Goal: Task Accomplishment & Management: Use online tool/utility

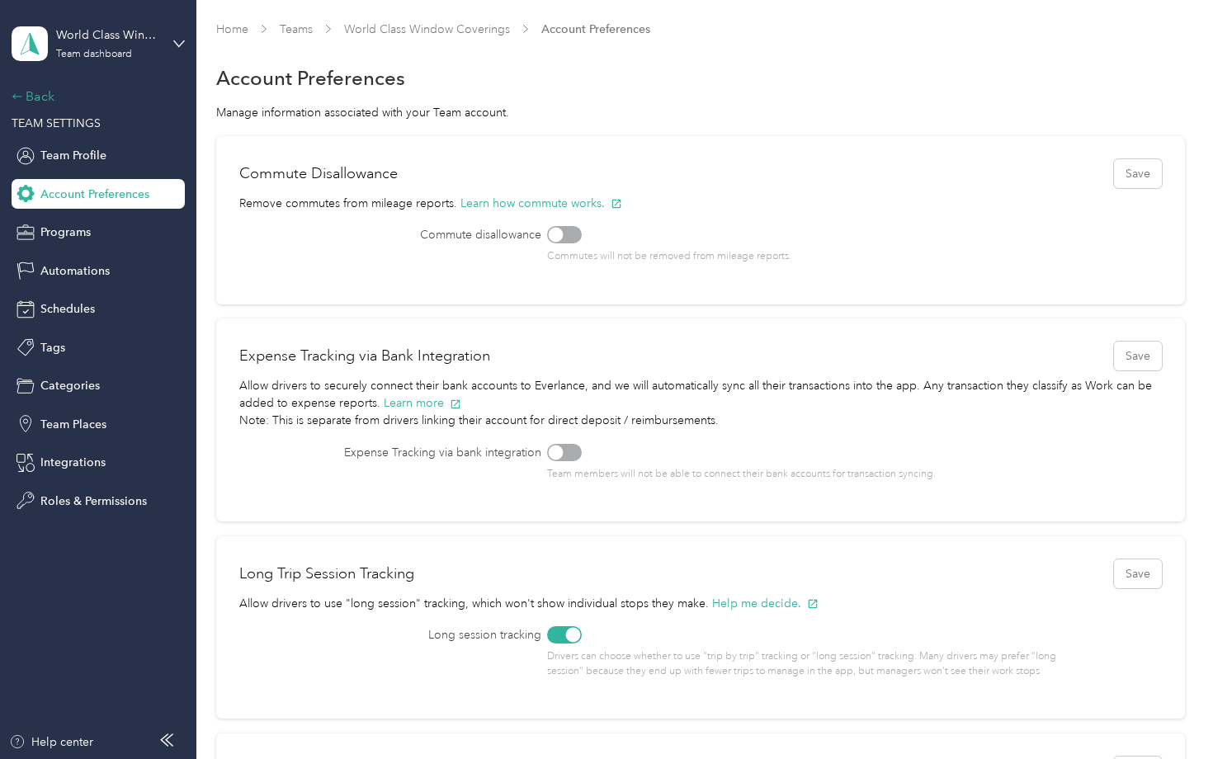
click at [23, 96] on icon at bounding box center [18, 97] width 12 height 12
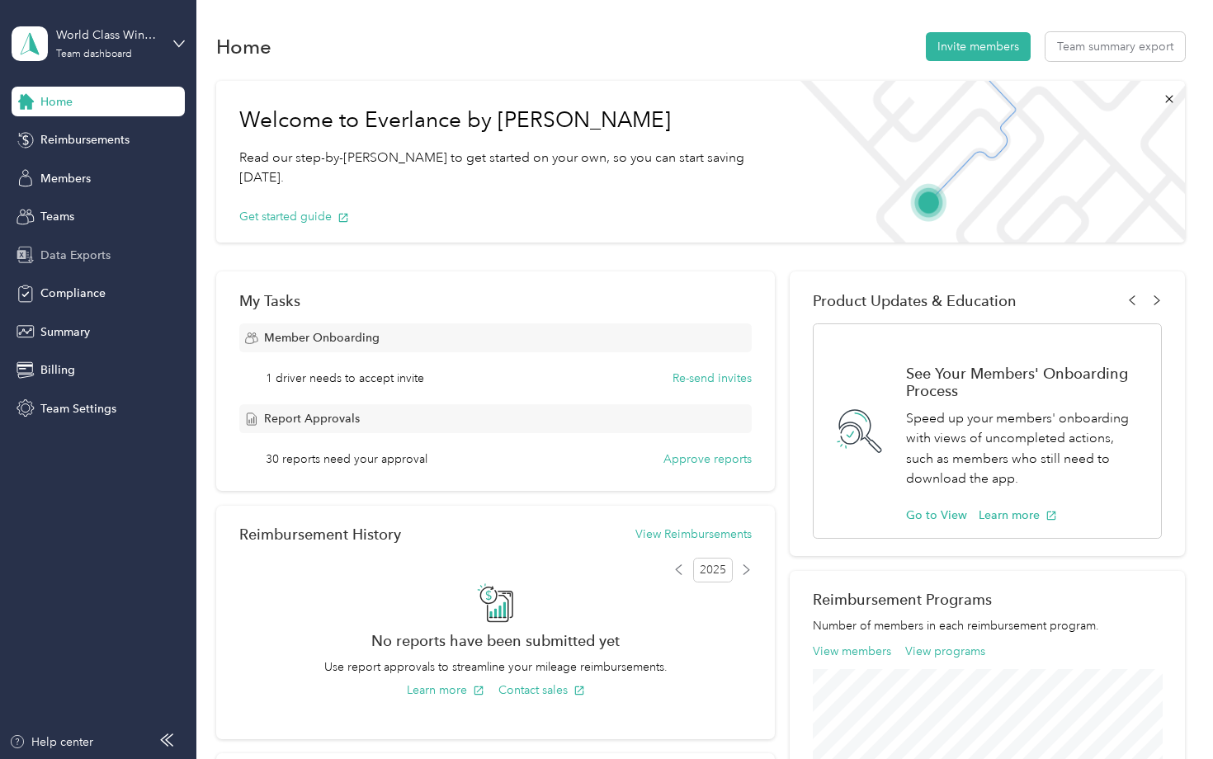
click at [81, 256] on span "Data Exports" at bounding box center [75, 255] width 70 height 17
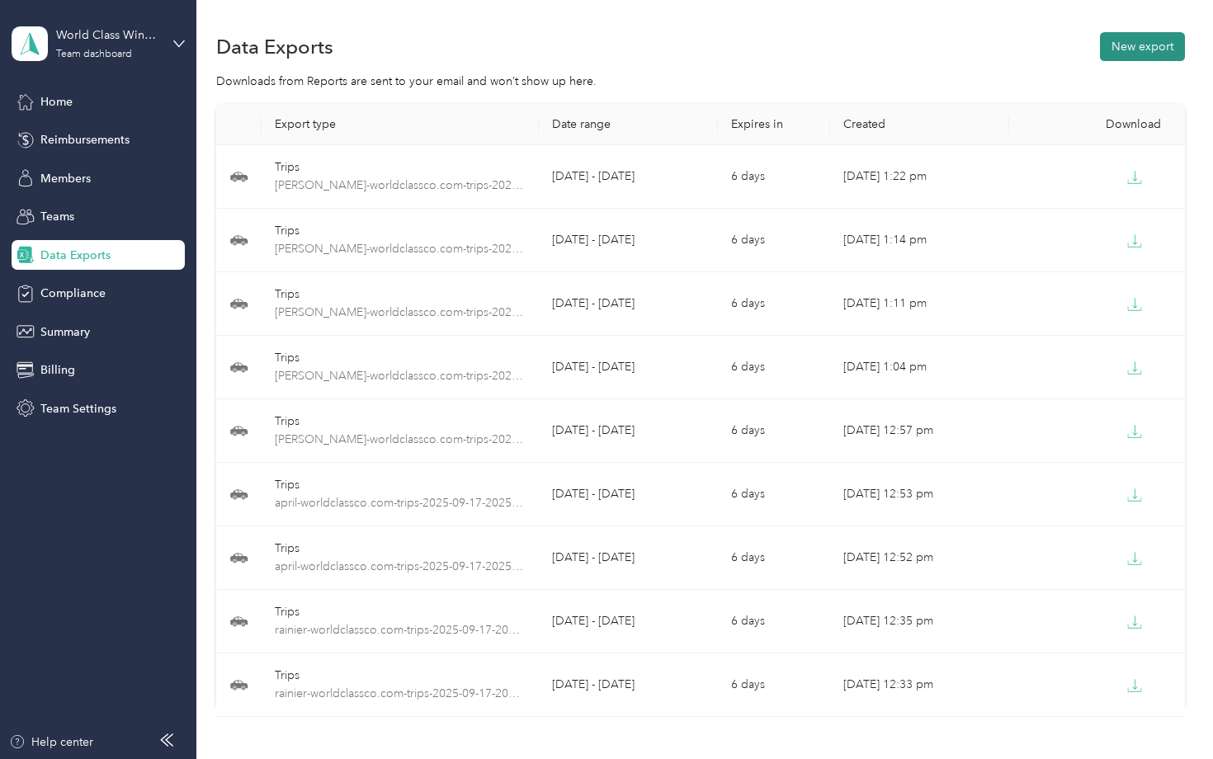
click at [1147, 45] on button "New export" at bounding box center [1142, 46] width 85 height 29
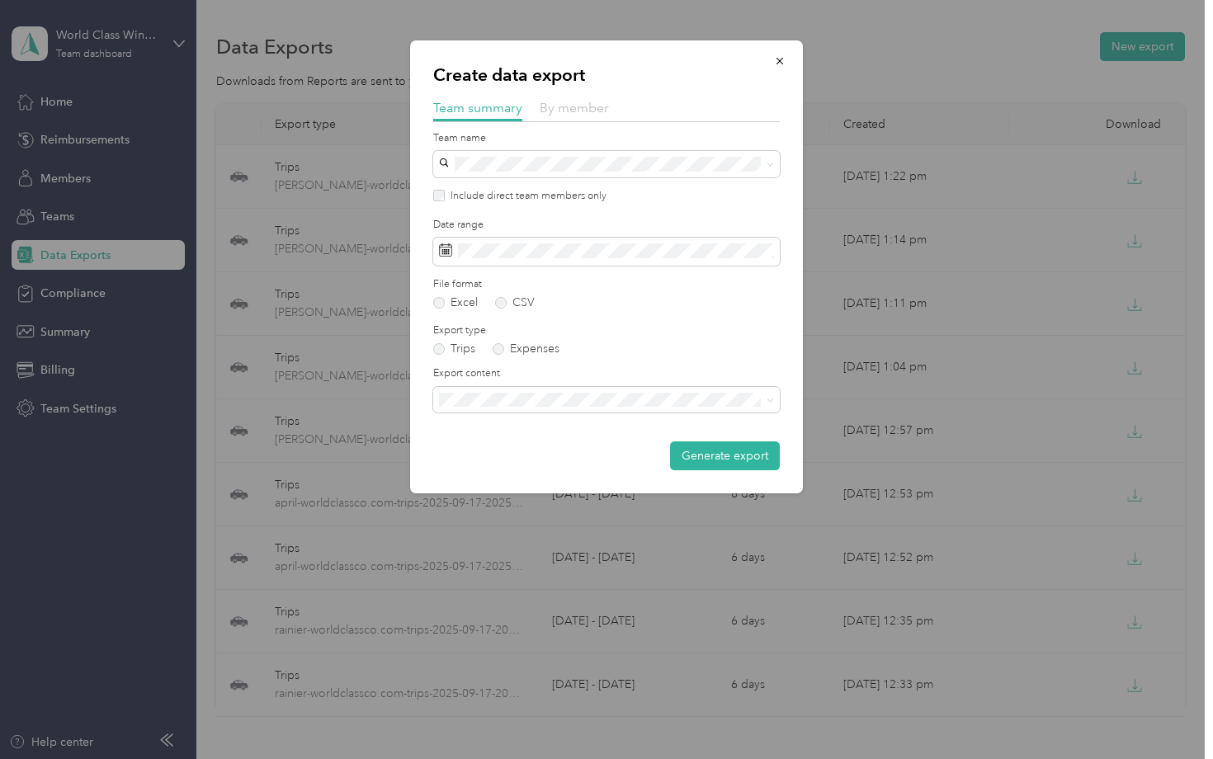
click at [594, 106] on span "By member" at bounding box center [574, 108] width 69 height 16
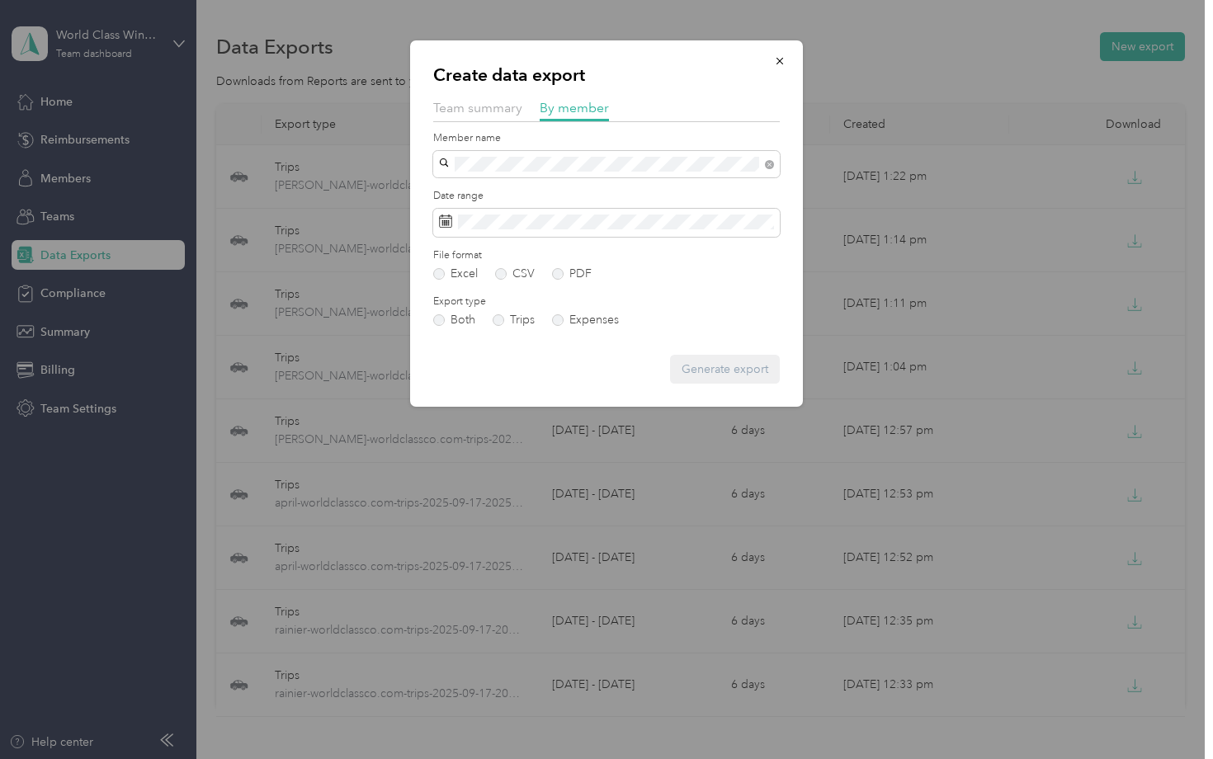
drag, startPoint x: 572, startPoint y: 171, endPoint x: 534, endPoint y: 192, distance: 43.6
click at [534, 192] on div "[PERSON_NAME]" at bounding box center [607, 192] width 324 height 17
click at [558, 273] on label "PDF" at bounding box center [572, 274] width 40 height 12
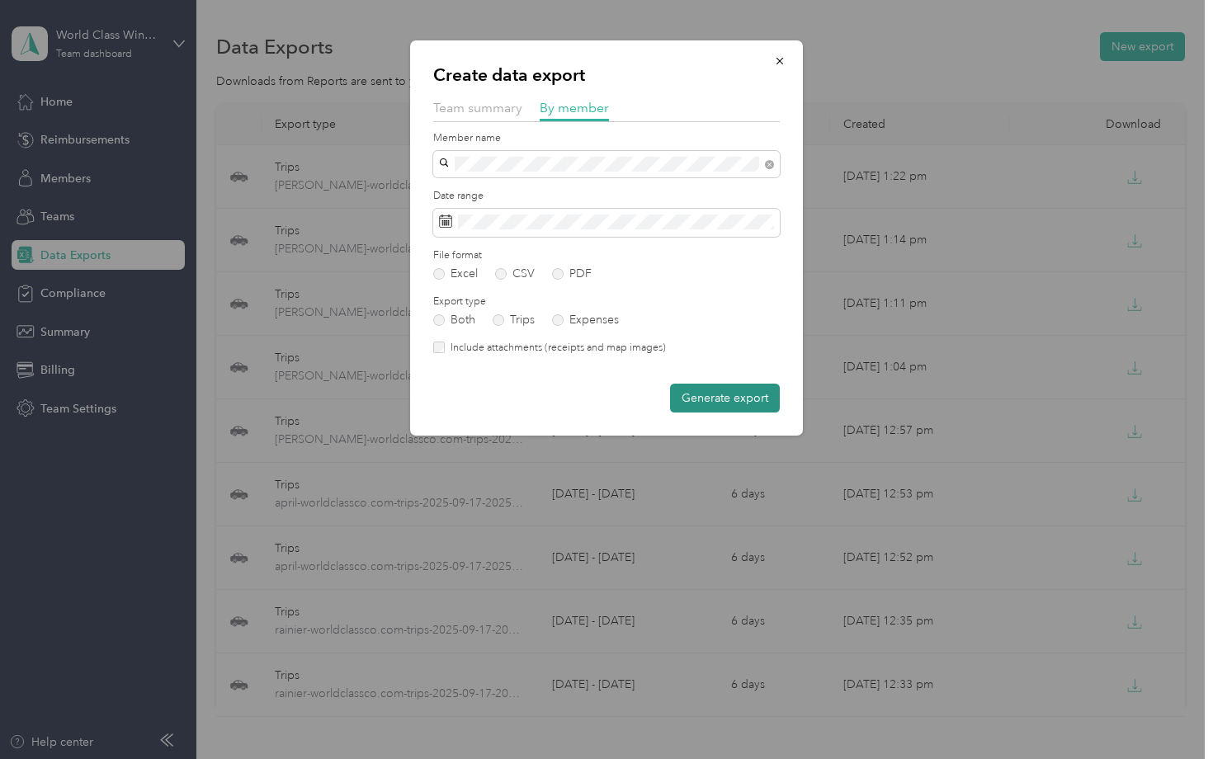
click at [739, 396] on button "Generate export" at bounding box center [725, 398] width 110 height 29
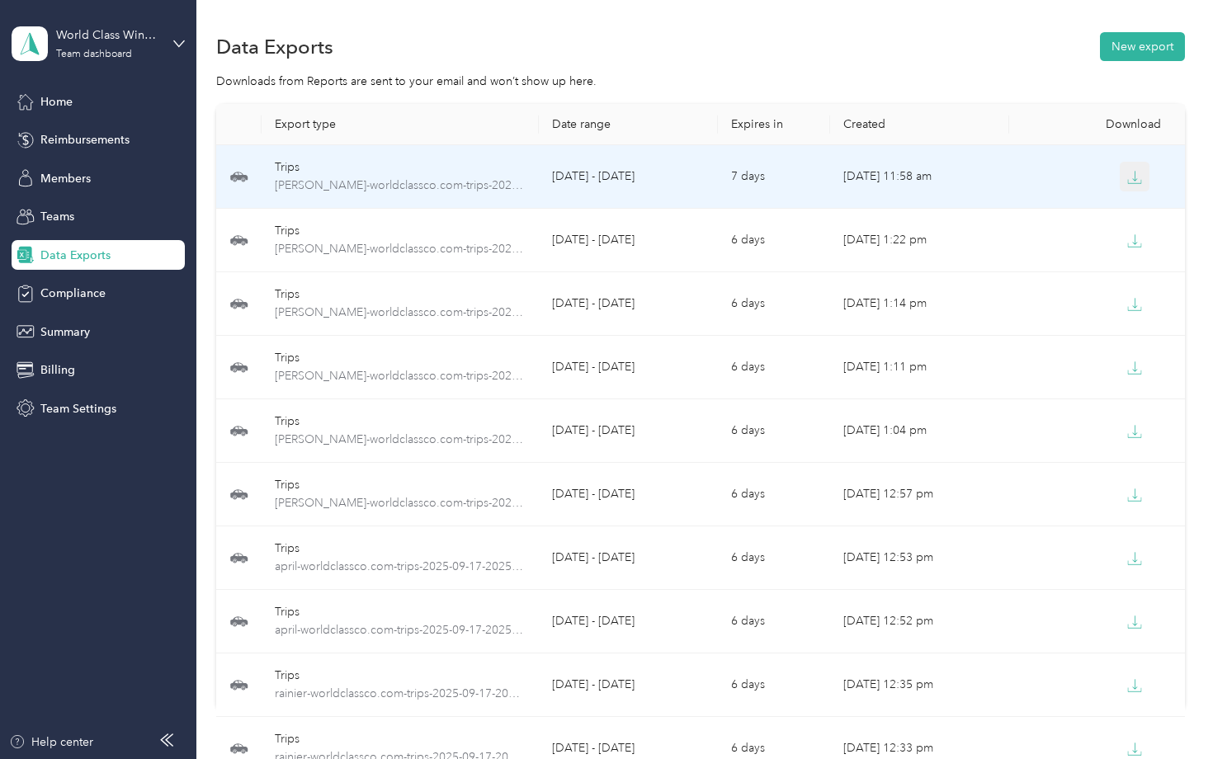
click at [1133, 179] on icon "button" at bounding box center [1135, 176] width 5 height 10
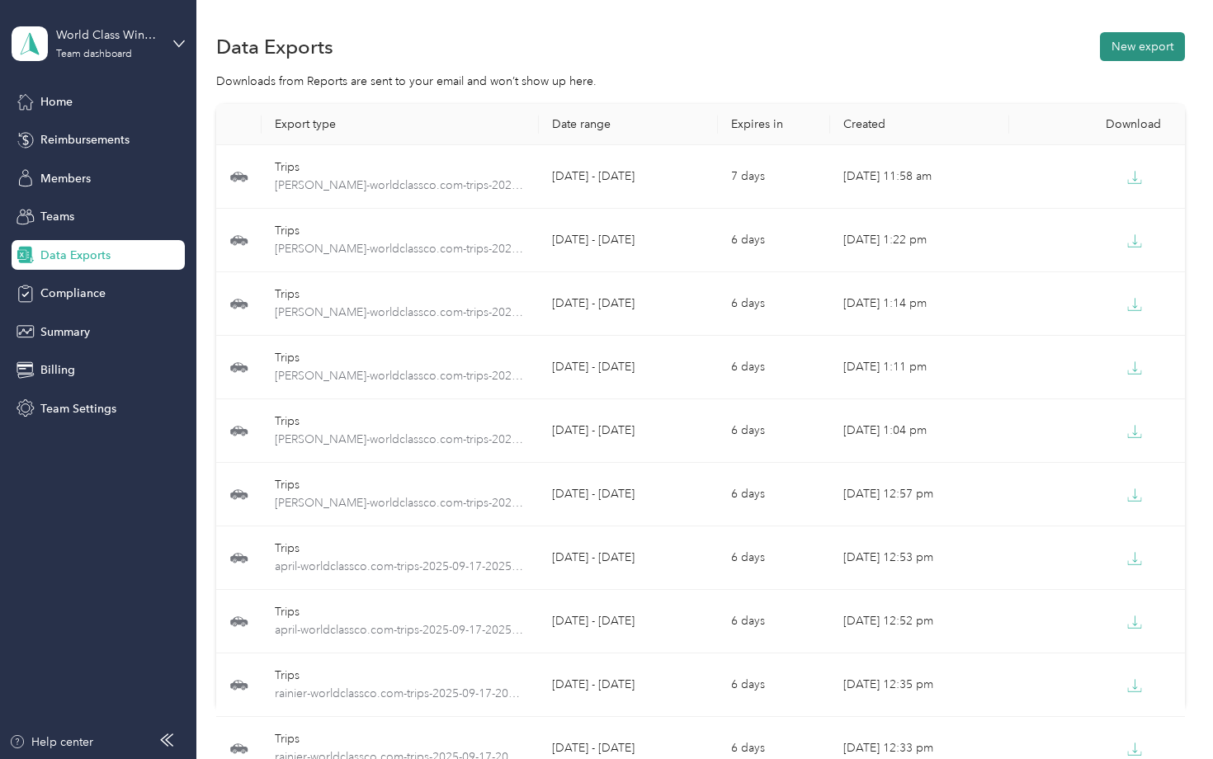
click at [1138, 49] on button "New export" at bounding box center [1142, 46] width 85 height 29
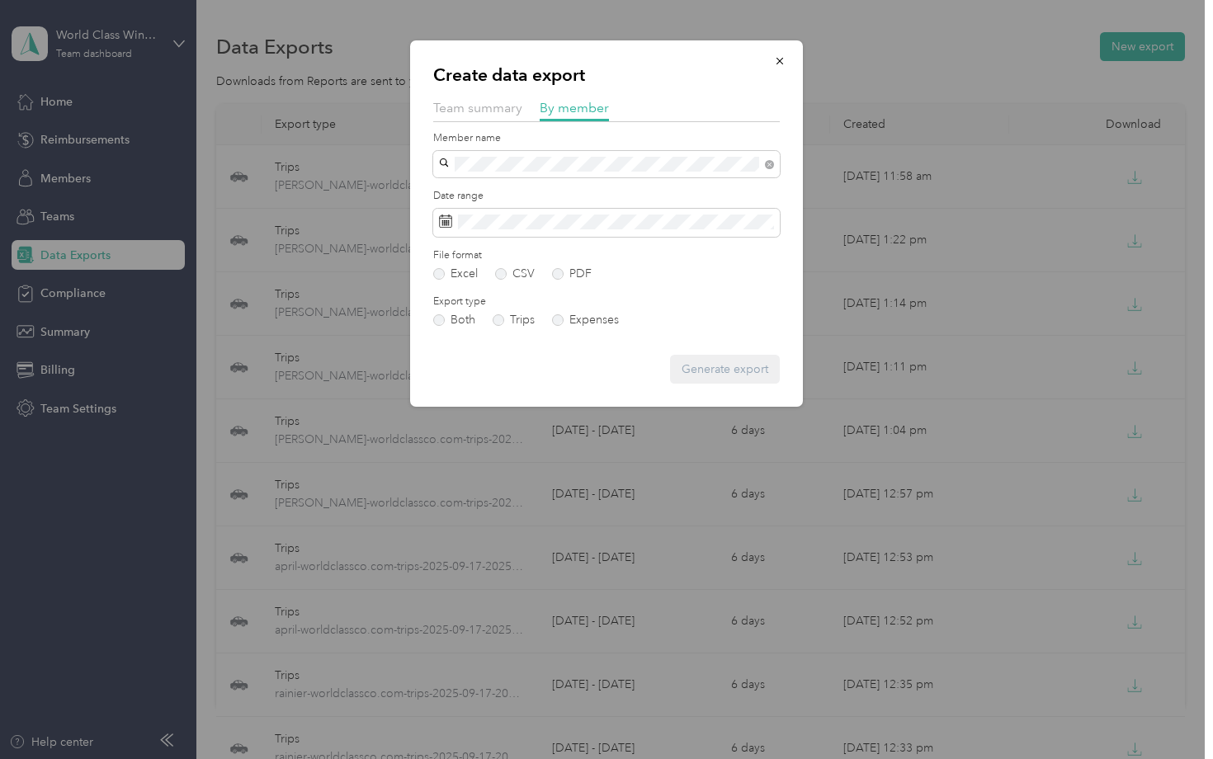
drag, startPoint x: 447, startPoint y: 211, endPoint x: 442, endPoint y: 195, distance: 16.7
click at [442, 195] on li "[PERSON_NAME]" at bounding box center [606, 192] width 347 height 29
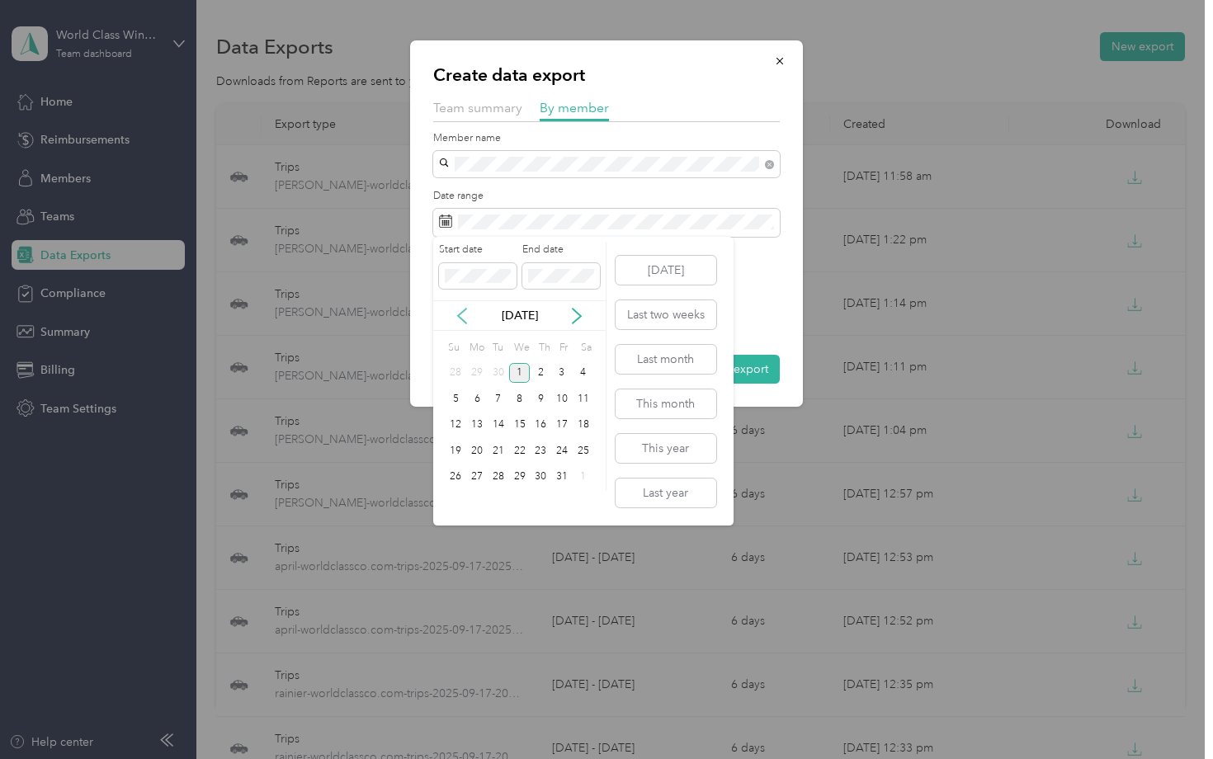
click at [461, 313] on icon at bounding box center [462, 316] width 8 height 15
click at [516, 424] on div "17" at bounding box center [519, 425] width 21 height 21
click at [499, 475] on div "30" at bounding box center [498, 477] width 21 height 21
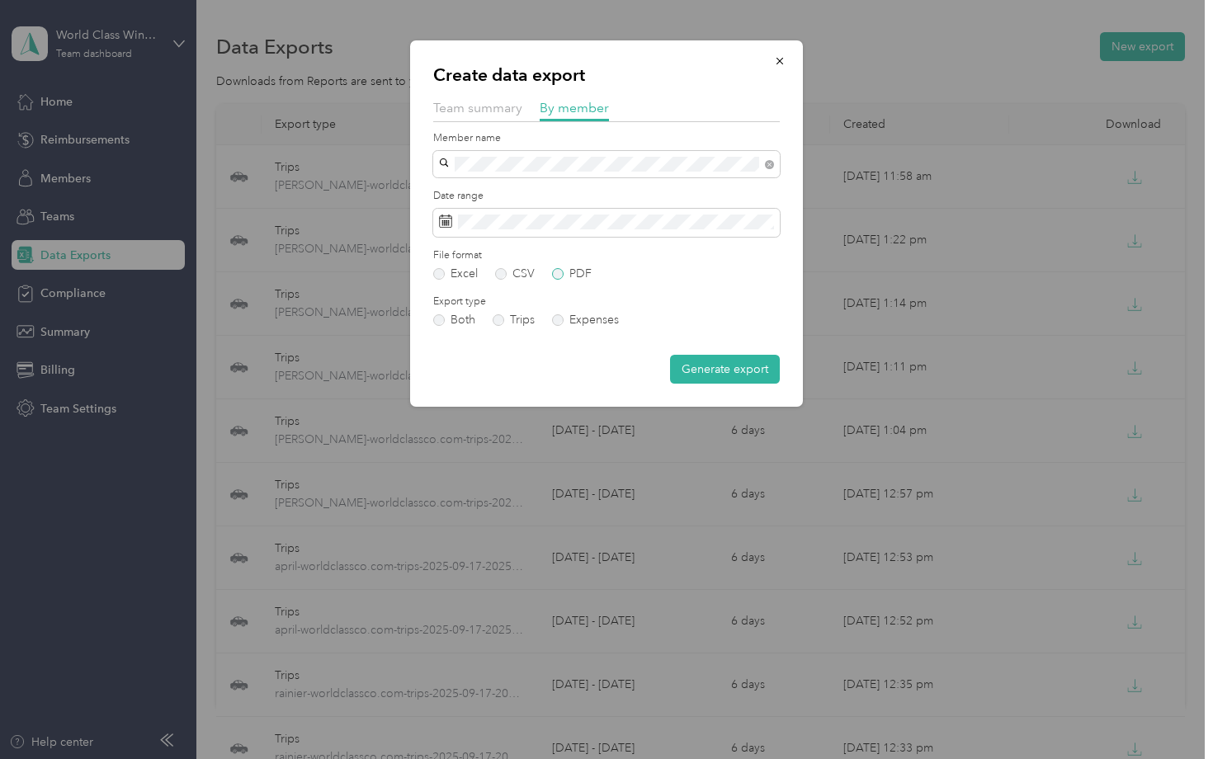
click at [566, 272] on label "PDF" at bounding box center [572, 274] width 40 height 12
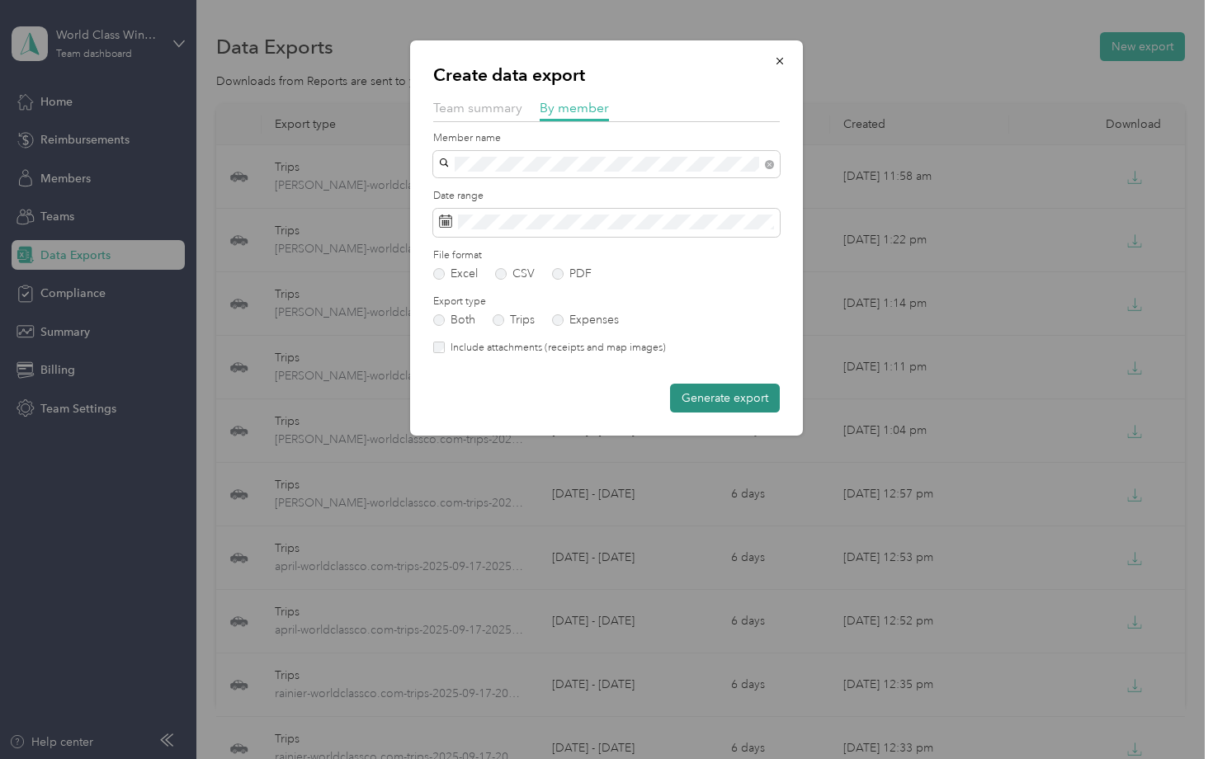
click at [719, 388] on button "Generate export" at bounding box center [725, 398] width 110 height 29
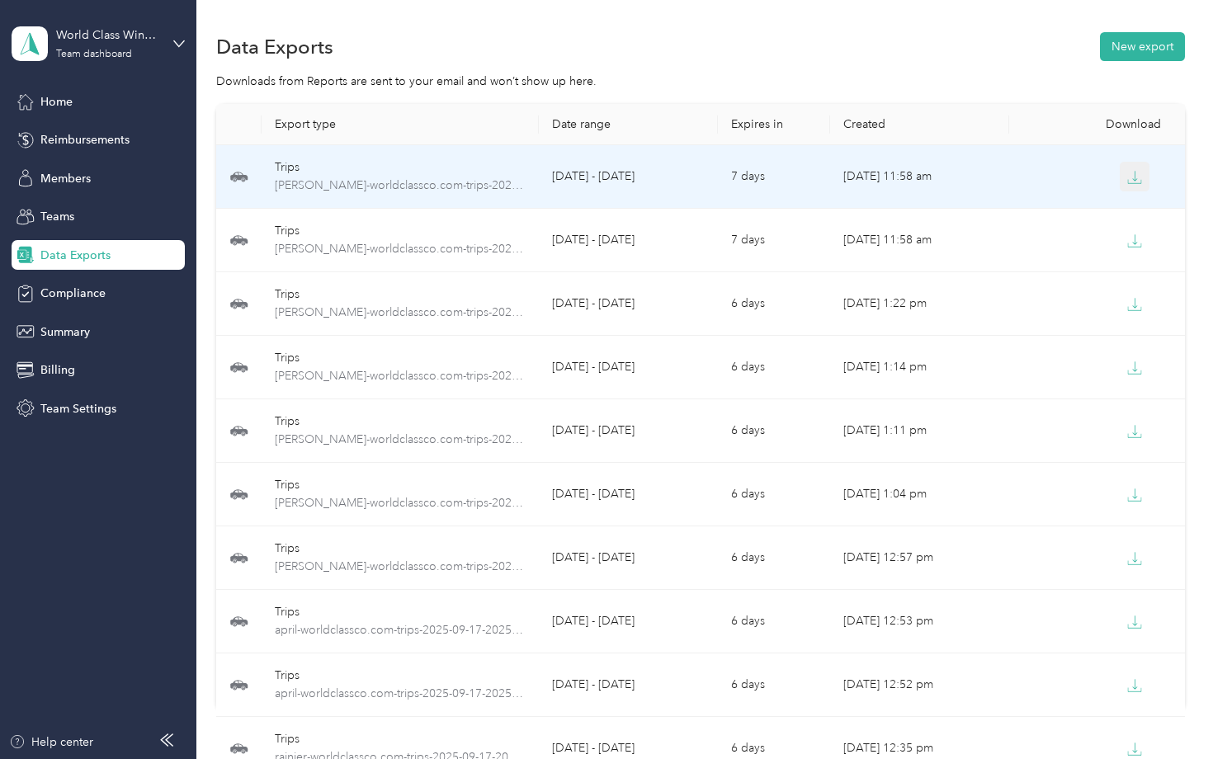
click at [1130, 174] on icon "button" at bounding box center [1135, 177] width 15 height 15
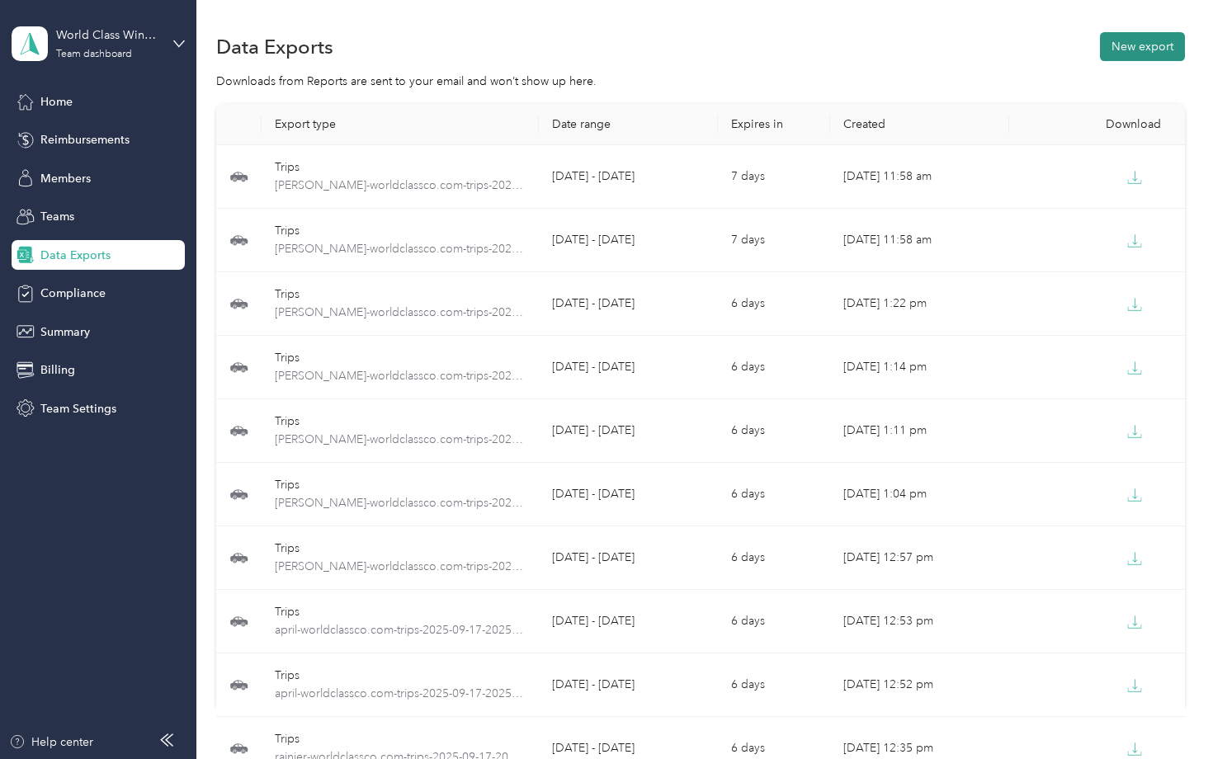
click at [1163, 52] on button "New export" at bounding box center [1142, 46] width 85 height 29
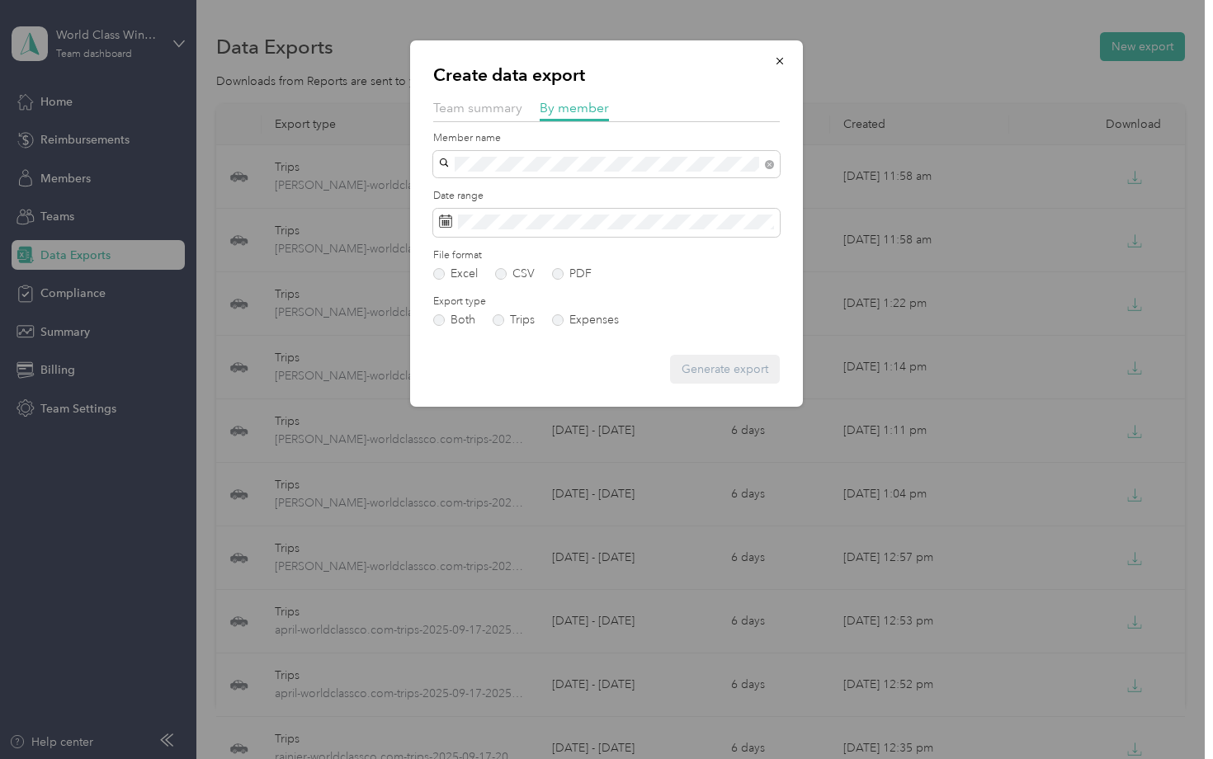
click at [528, 198] on span "Rainier [PERSON_NAME]" at bounding box center [510, 193] width 130 height 14
click at [520, 228] on span at bounding box center [606, 223] width 347 height 28
click at [558, 228] on span at bounding box center [606, 223] width 347 height 28
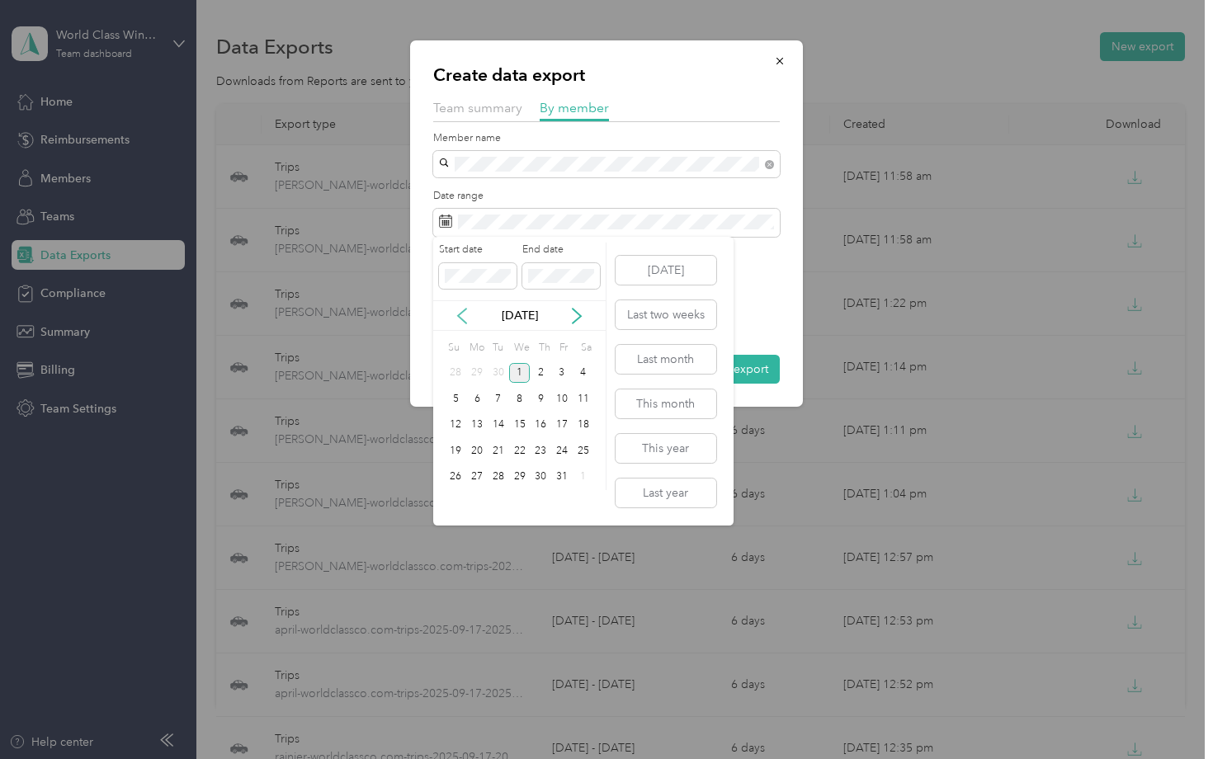
click at [461, 314] on icon at bounding box center [462, 316] width 17 height 17
click at [518, 429] on div "17" at bounding box center [519, 425] width 21 height 21
click at [497, 476] on div "30" at bounding box center [498, 477] width 21 height 21
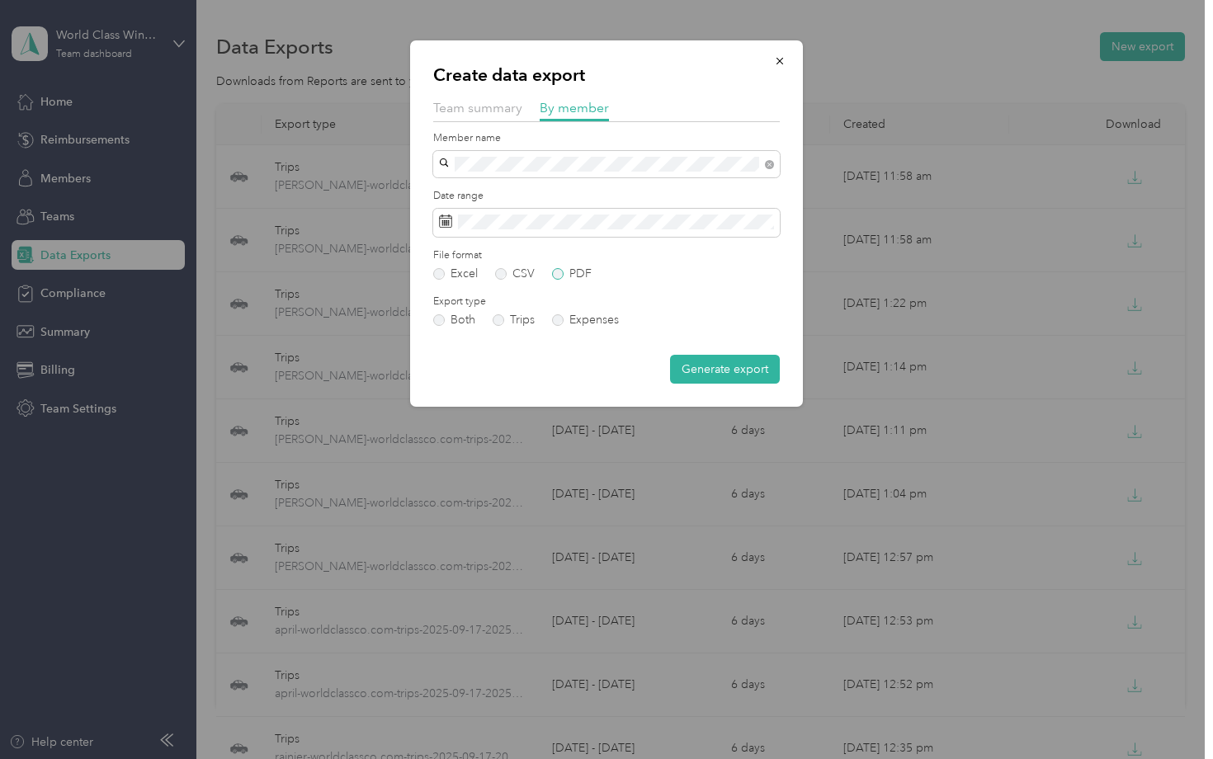
click at [556, 271] on label "PDF" at bounding box center [572, 274] width 40 height 12
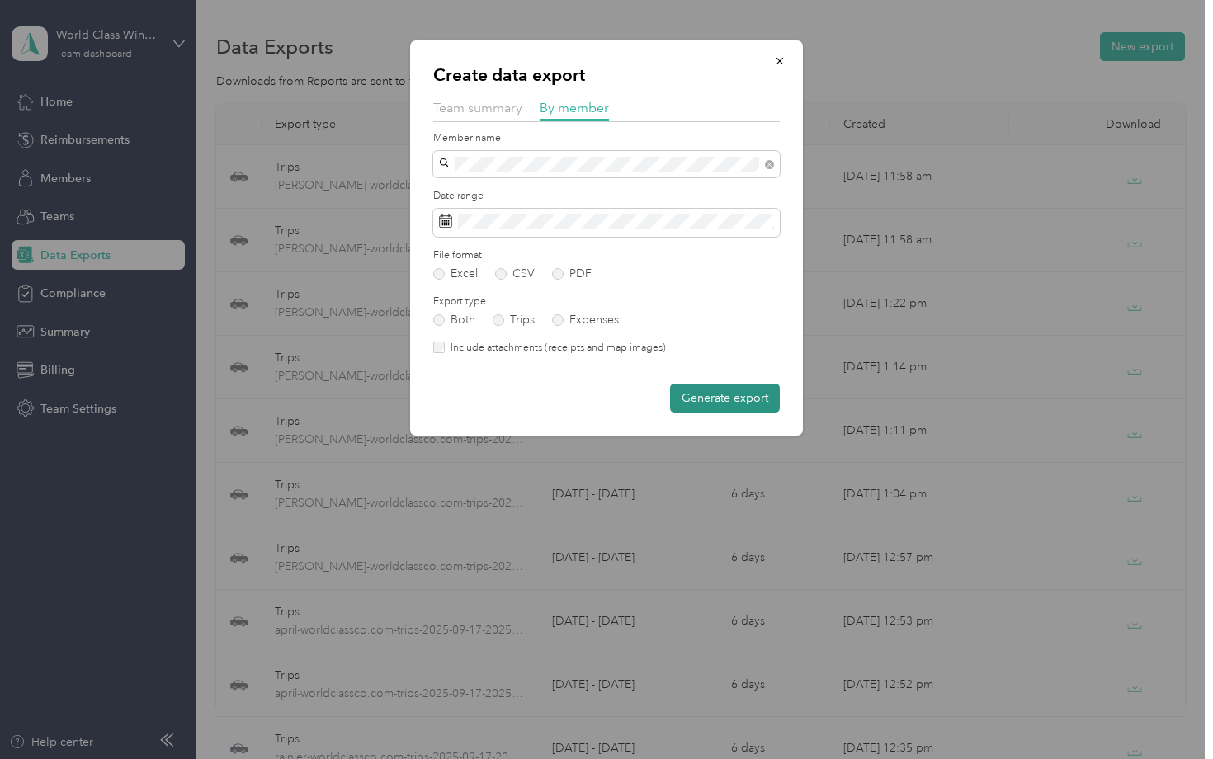
click at [737, 397] on button "Generate export" at bounding box center [725, 398] width 110 height 29
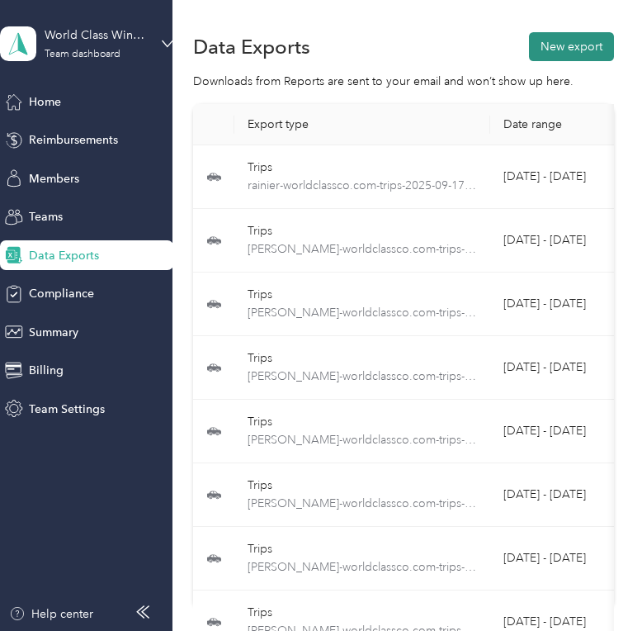
click at [591, 48] on button "New export" at bounding box center [571, 46] width 85 height 29
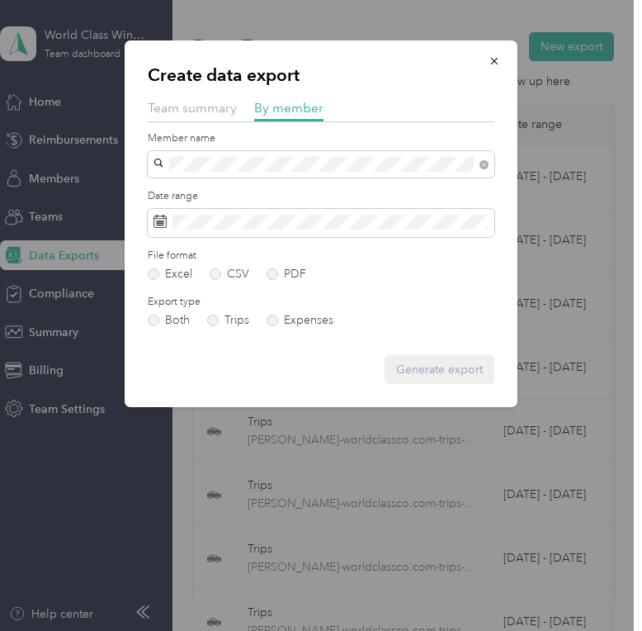
click at [289, 193] on span "Rainier [PERSON_NAME]" at bounding box center [224, 193] width 130 height 14
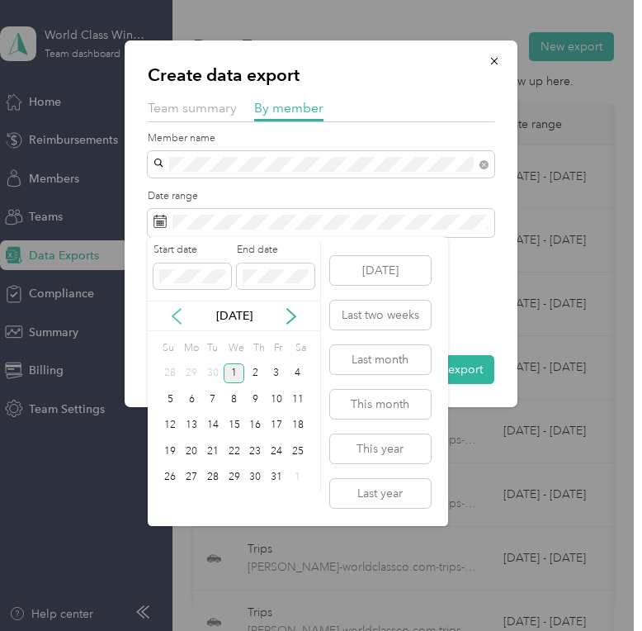
click at [180, 317] on icon at bounding box center [176, 316] width 17 height 17
click at [234, 423] on div "17" at bounding box center [234, 425] width 21 height 21
click at [213, 478] on div "30" at bounding box center [212, 477] width 21 height 21
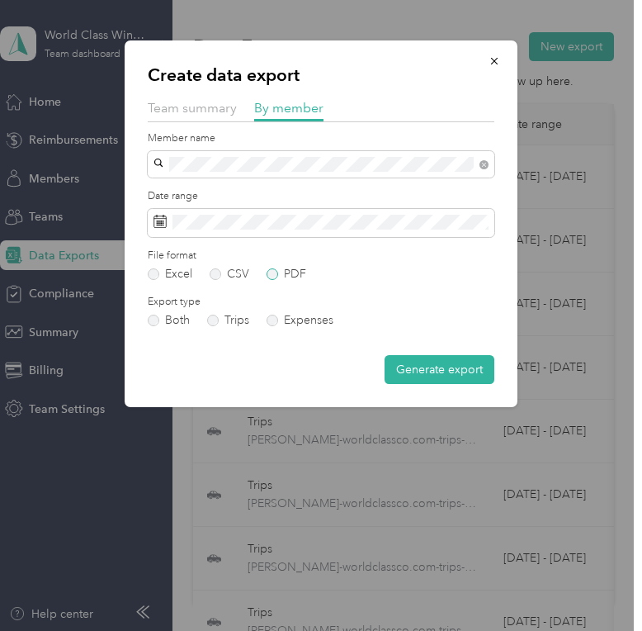
click at [270, 275] on label "PDF" at bounding box center [287, 274] width 40 height 12
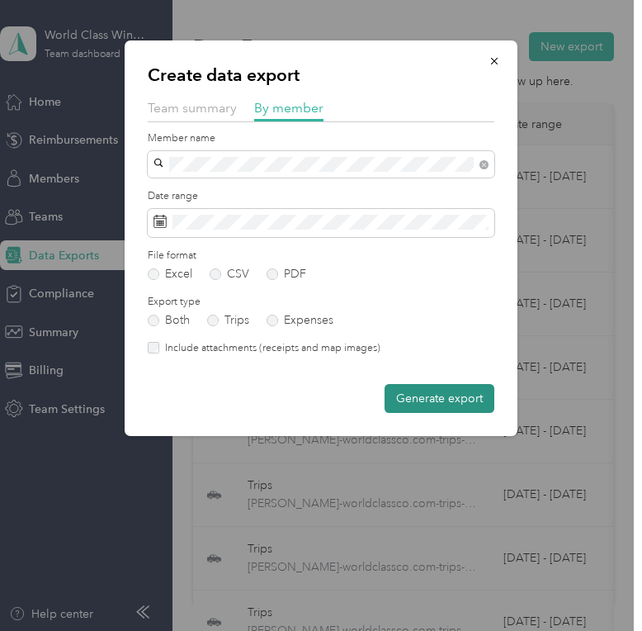
click at [444, 396] on button "Generate export" at bounding box center [440, 398] width 110 height 29
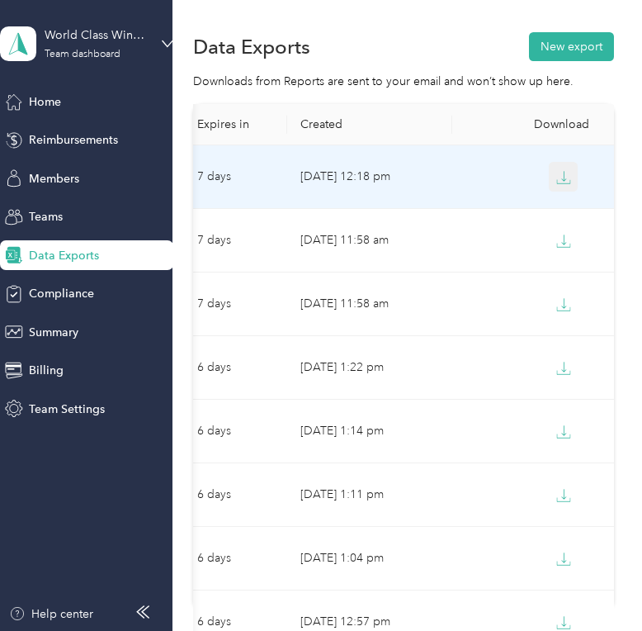
click at [565, 175] on icon "button" at bounding box center [563, 176] width 5 height 10
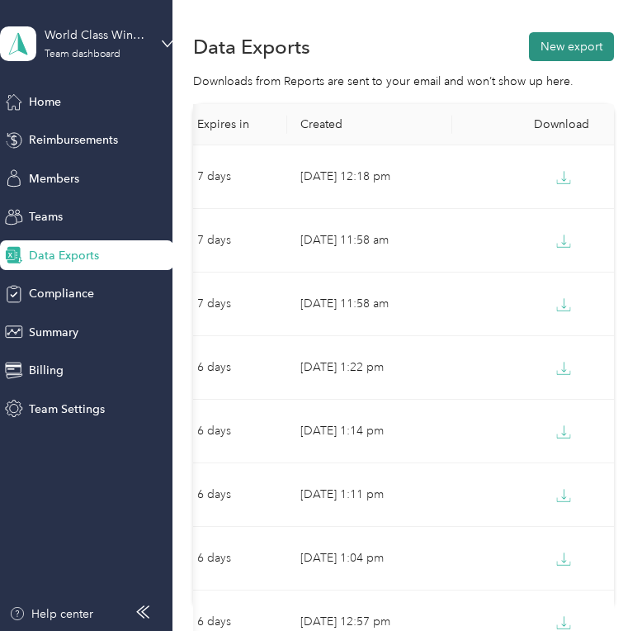
click at [573, 48] on button "New export" at bounding box center [571, 46] width 85 height 29
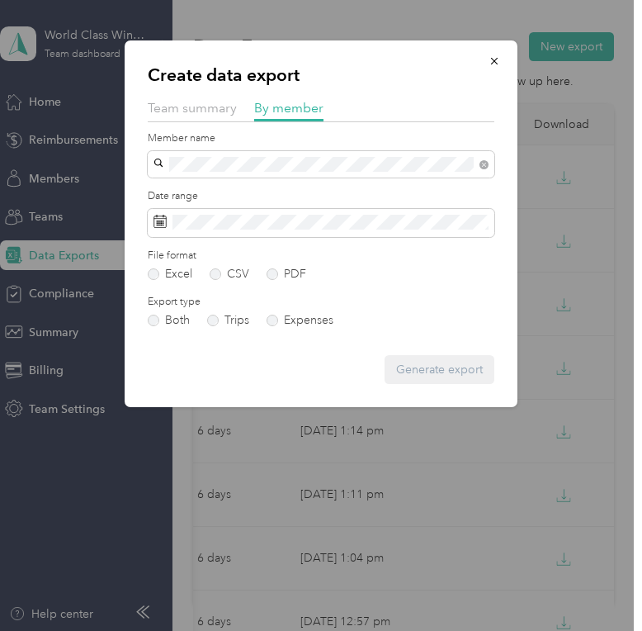
click at [263, 188] on div "[PERSON_NAME]" at bounding box center [321, 192] width 324 height 17
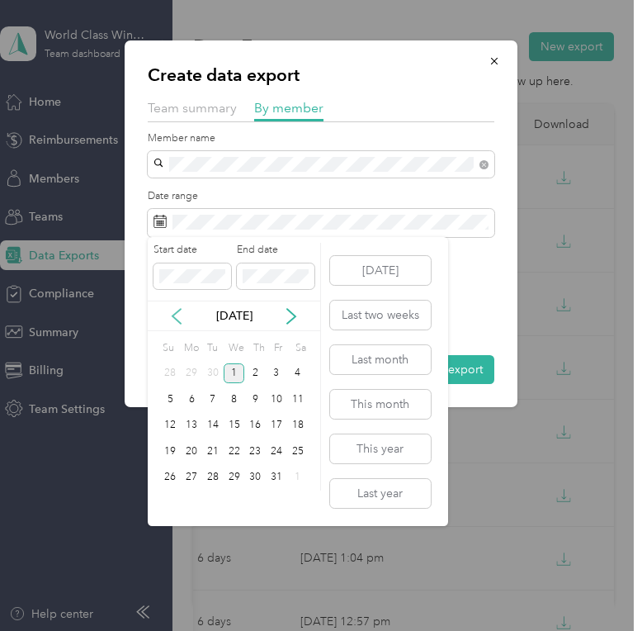
click at [177, 313] on icon at bounding box center [176, 316] width 17 height 17
click at [231, 424] on div "17" at bounding box center [234, 425] width 21 height 21
click at [215, 480] on div "30" at bounding box center [212, 477] width 21 height 21
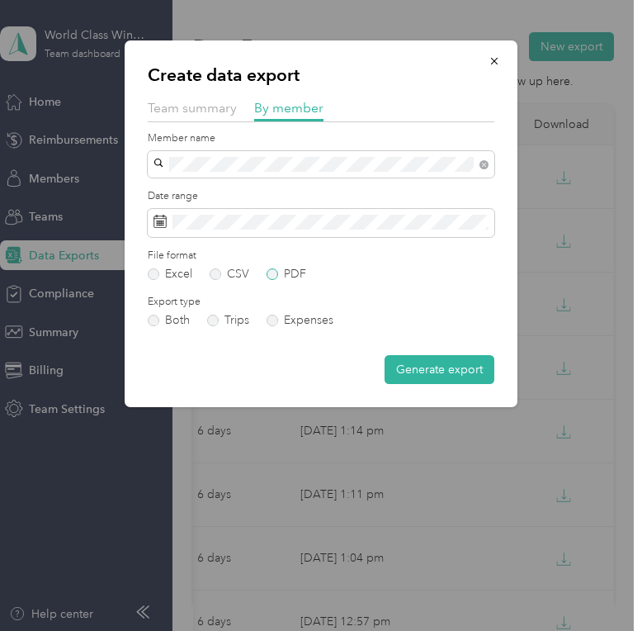
click at [274, 272] on label "PDF" at bounding box center [287, 274] width 40 height 12
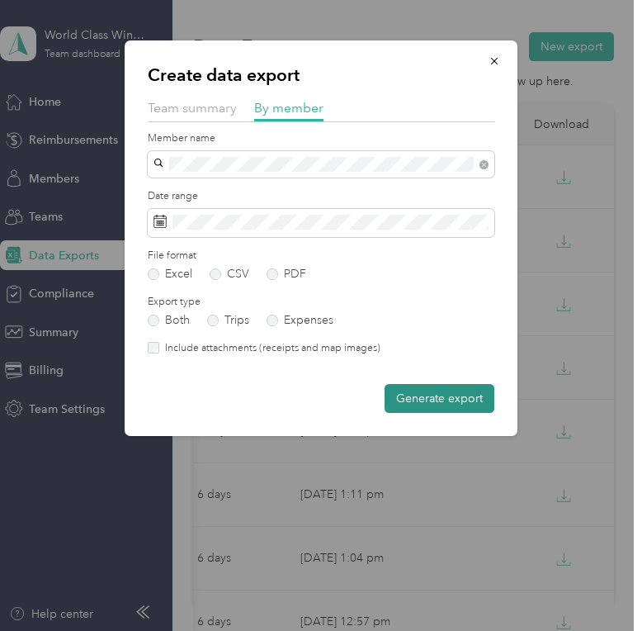
click at [461, 394] on button "Generate export" at bounding box center [440, 398] width 110 height 29
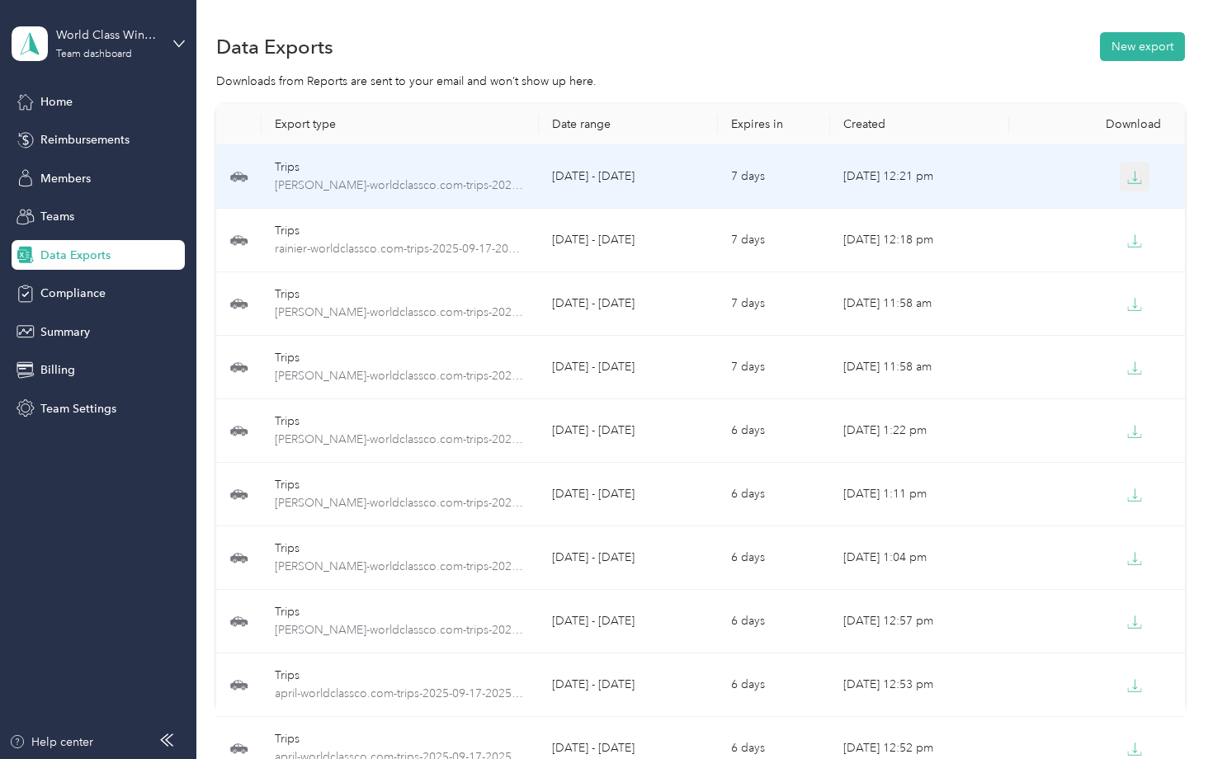
click at [1133, 177] on icon "button" at bounding box center [1135, 177] width 15 height 15
